Goal: Information Seeking & Learning: Learn about a topic

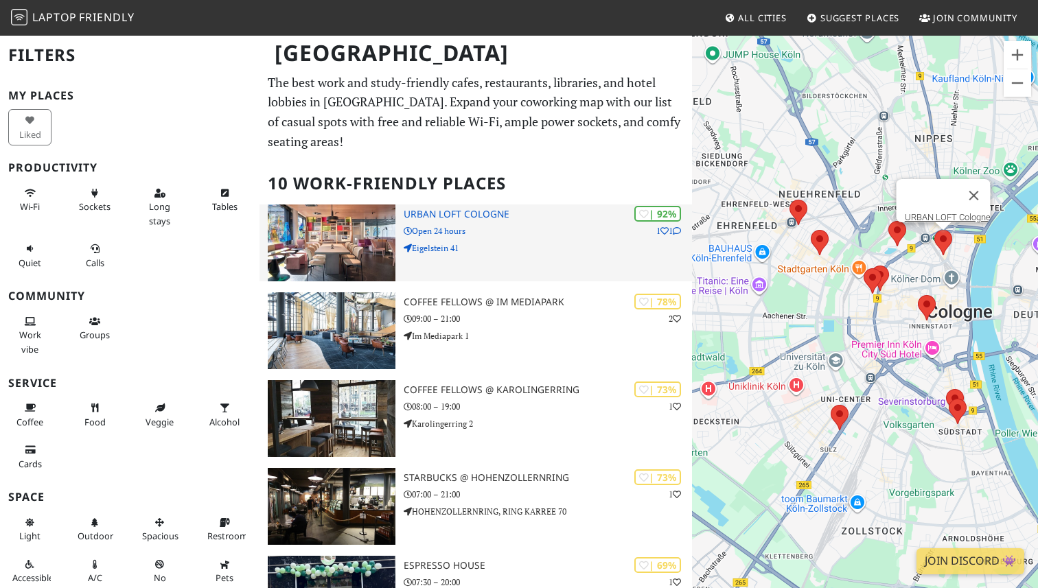
click at [473, 209] on h3 "URBAN LOFT Cologne" at bounding box center [547, 215] width 288 height 12
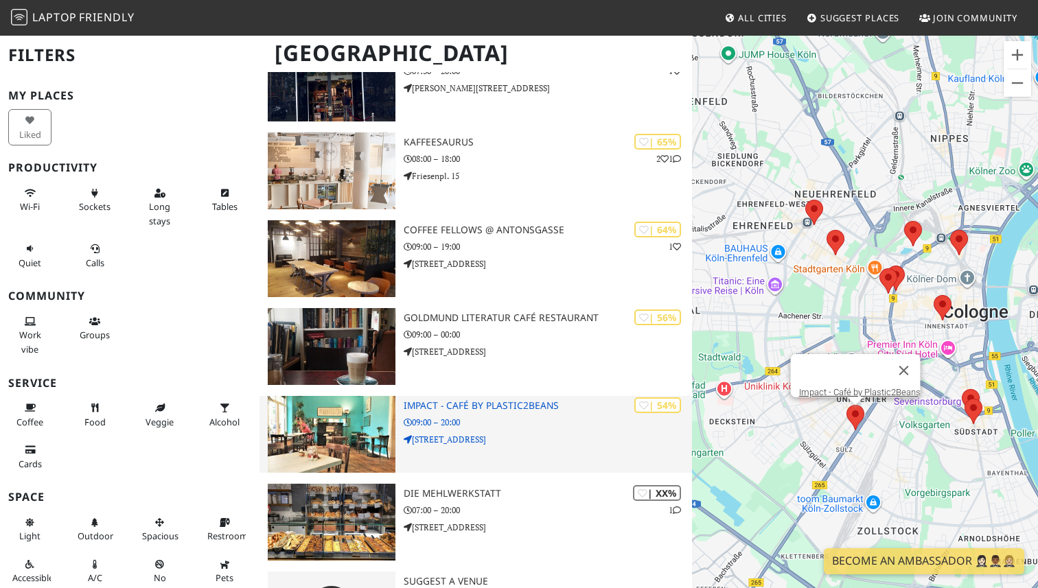
scroll to position [533, 0]
